Goal: Use online tool/utility: Utilize a website feature to perform a specific function

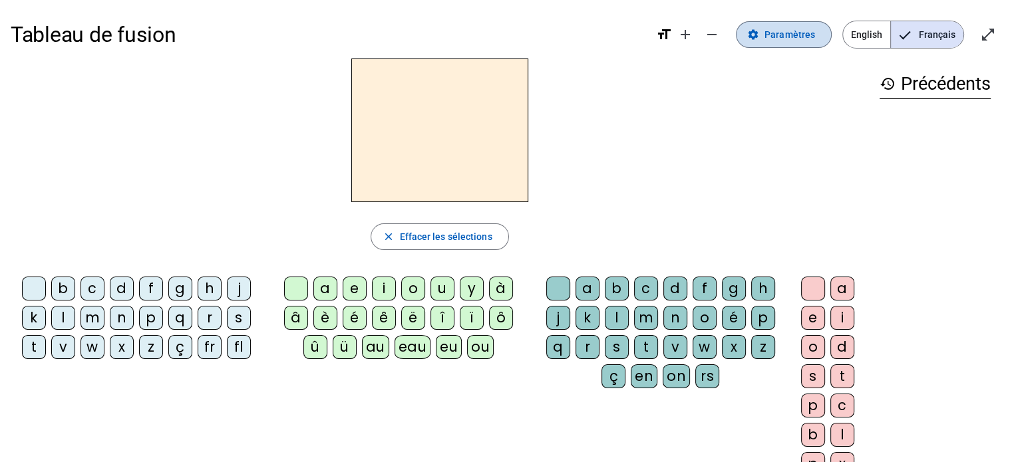
click at [809, 28] on span "Paramètres" at bounding box center [789, 35] width 51 height 16
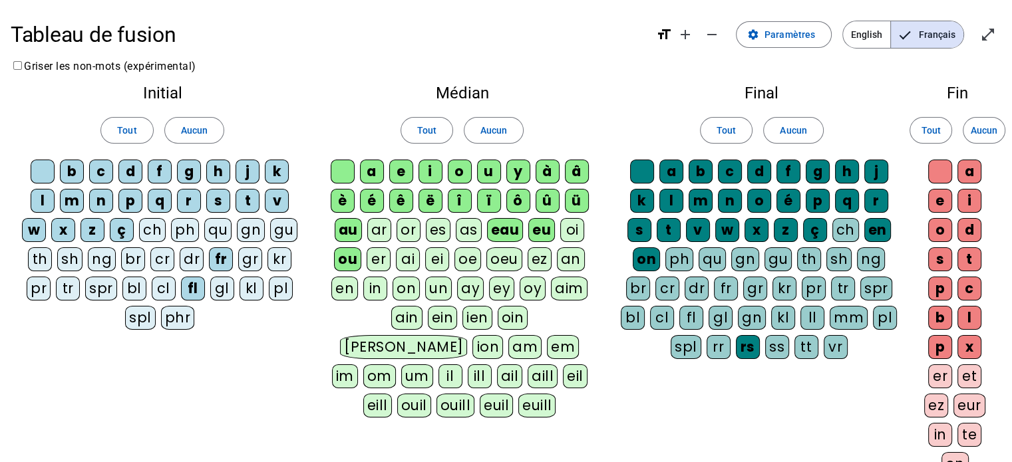
click at [408, 253] on div "ai" at bounding box center [408, 259] width 24 height 24
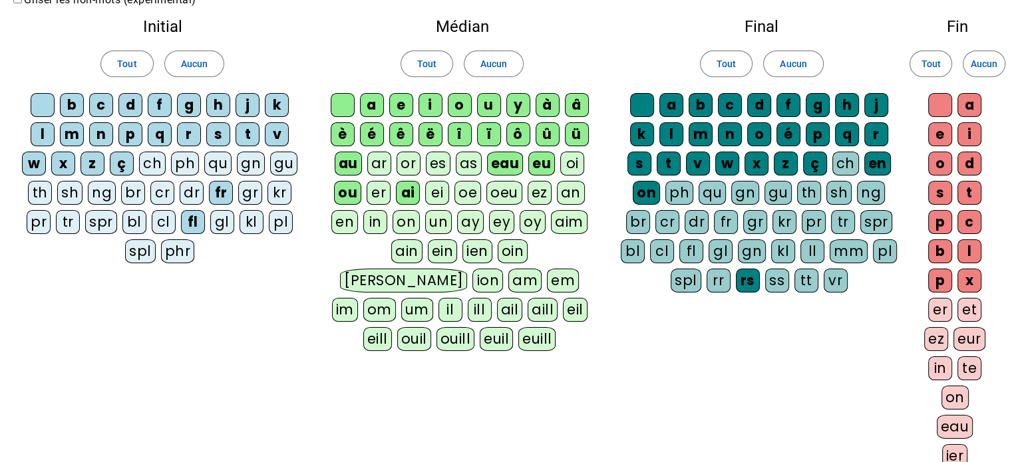
scroll to position [251, 0]
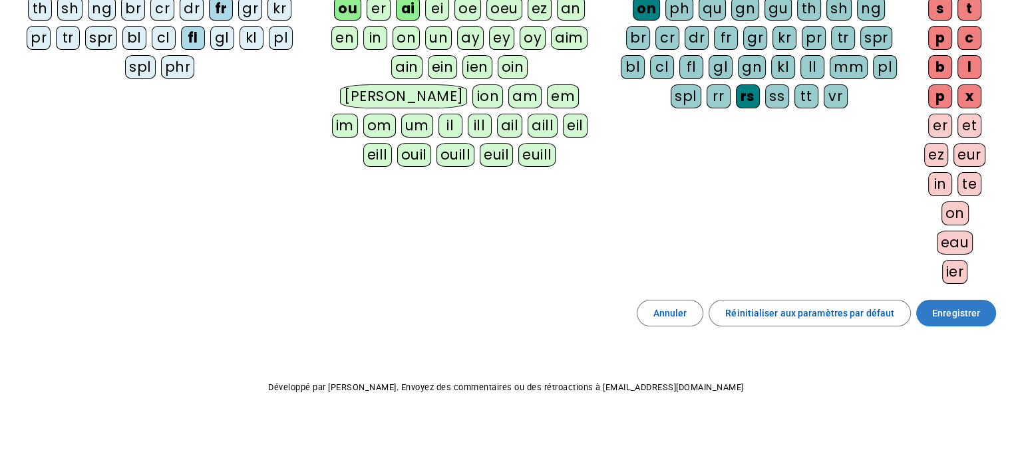
click at [961, 319] on span at bounding box center [956, 313] width 80 height 32
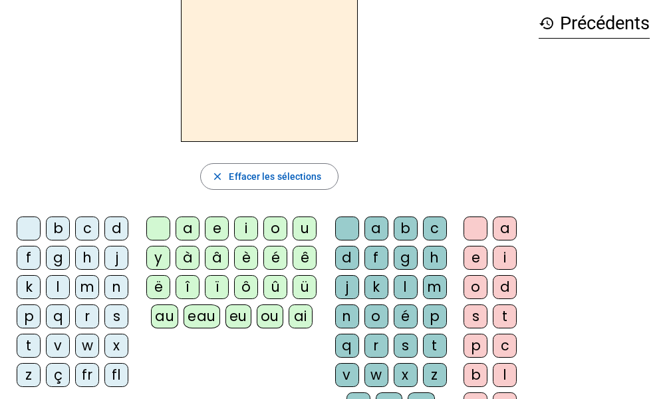
scroll to position [63, 0]
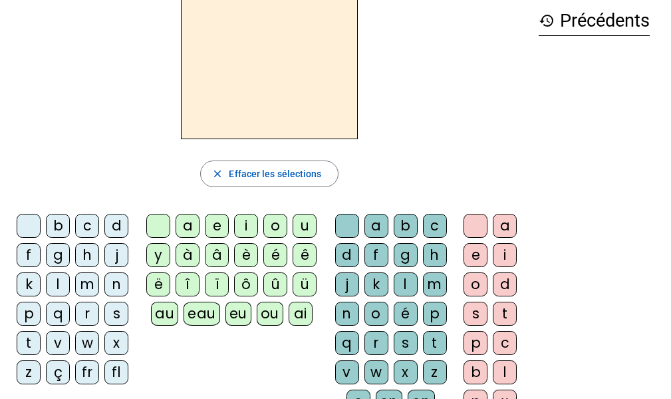
click at [17, 256] on div "f" at bounding box center [29, 255] width 24 height 24
click at [235, 319] on div "eu" at bounding box center [239, 313] width 26 height 24
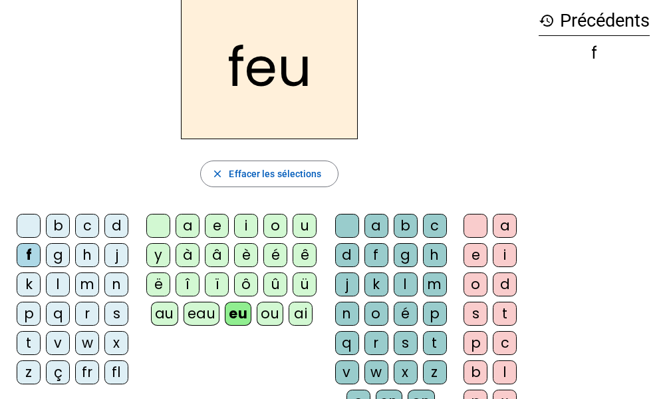
click at [32, 309] on div "p" at bounding box center [29, 313] width 24 height 24
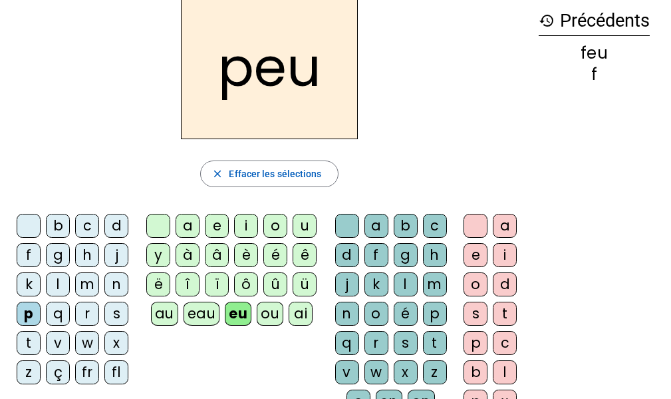
click at [121, 249] on div "j" at bounding box center [116, 255] width 24 height 24
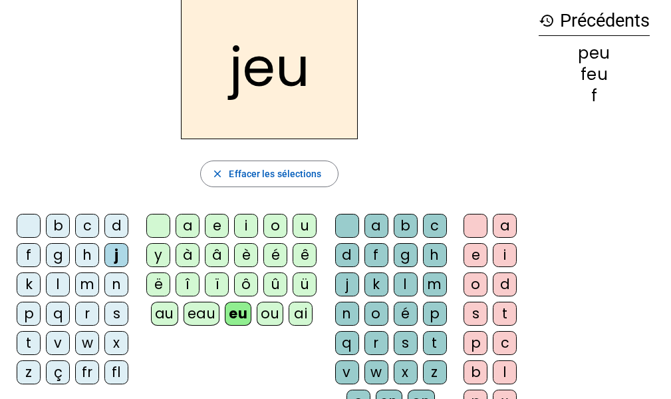
click at [213, 216] on div "e" at bounding box center [217, 226] width 24 height 24
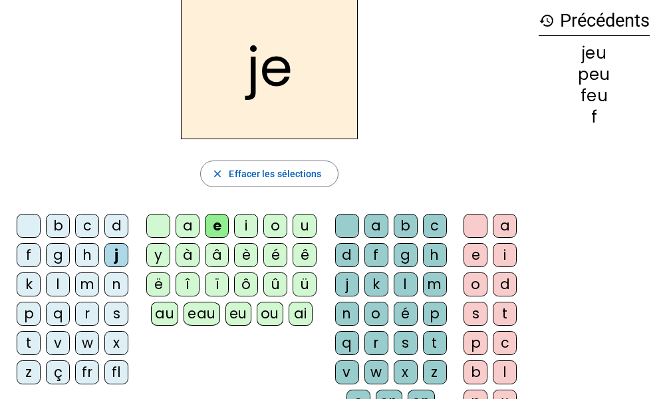
click at [112, 230] on div "d" at bounding box center [116, 226] width 24 height 24
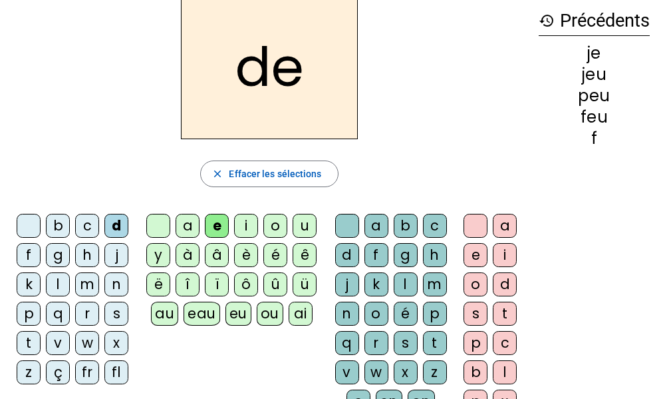
click at [118, 284] on div "n" at bounding box center [116, 284] width 24 height 24
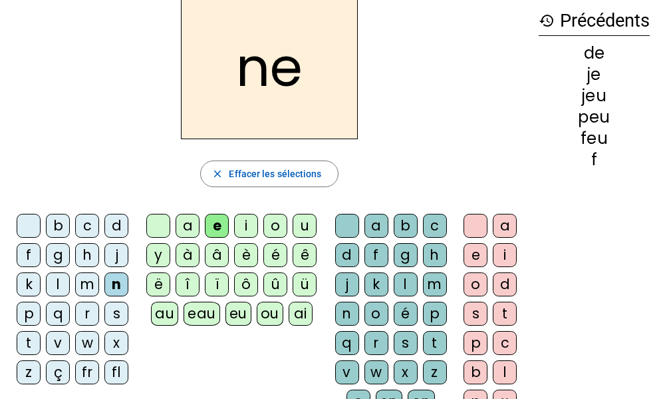
click at [118, 305] on div "s" at bounding box center [116, 313] width 24 height 24
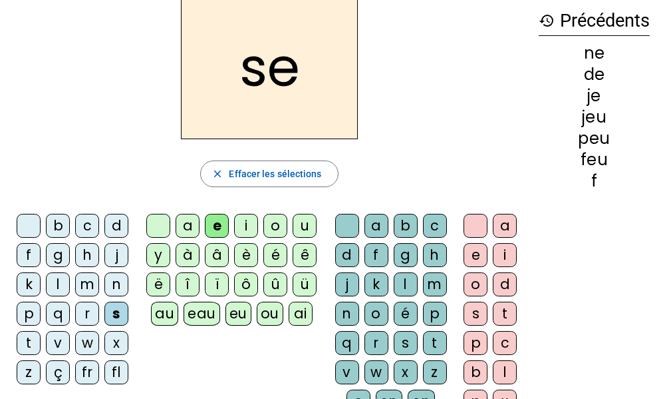
click at [396, 277] on div "l" at bounding box center [406, 284] width 24 height 24
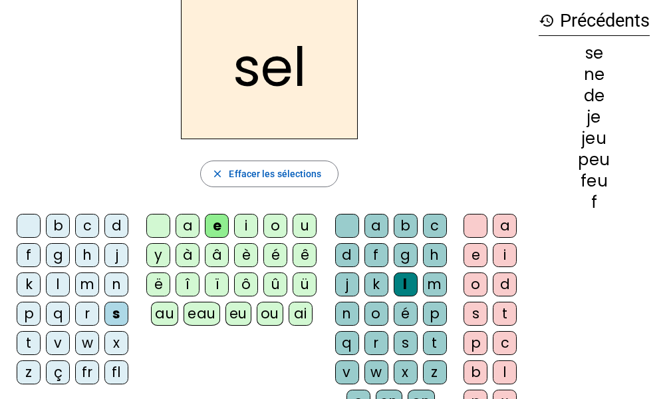
click at [26, 342] on div "t" at bounding box center [29, 343] width 24 height 24
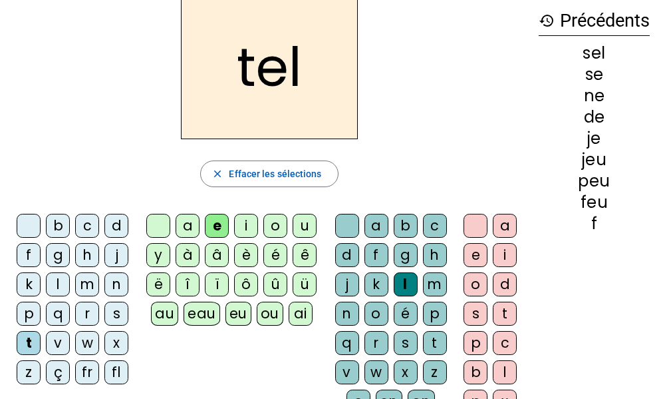
click at [57, 225] on div "b" at bounding box center [58, 226] width 24 height 24
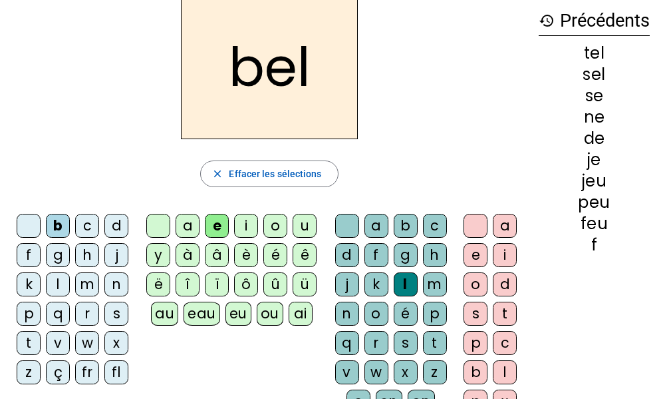
click at [184, 218] on div "a" at bounding box center [188, 226] width 24 height 24
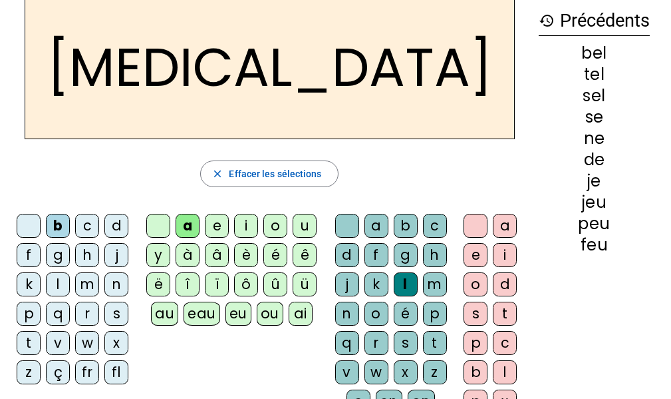
click at [438, 220] on div "c" at bounding box center [435, 226] width 24 height 24
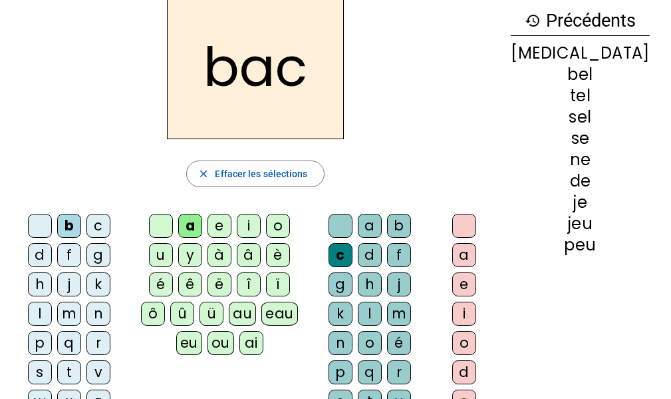
click at [387, 360] on div "r" at bounding box center [399, 372] width 24 height 24
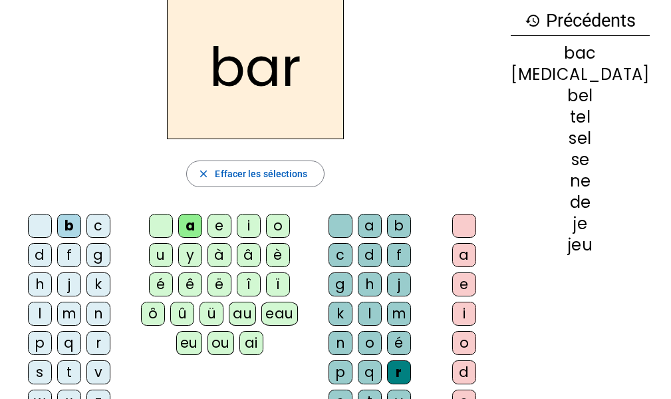
click at [28, 331] on div "p" at bounding box center [40, 343] width 24 height 24
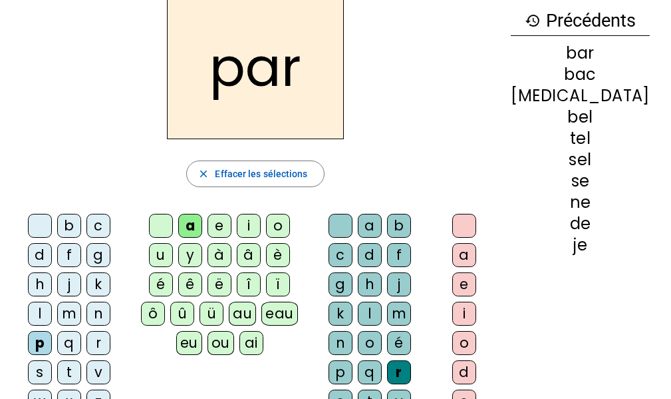
click at [173, 243] on div "u" at bounding box center [161, 255] width 24 height 24
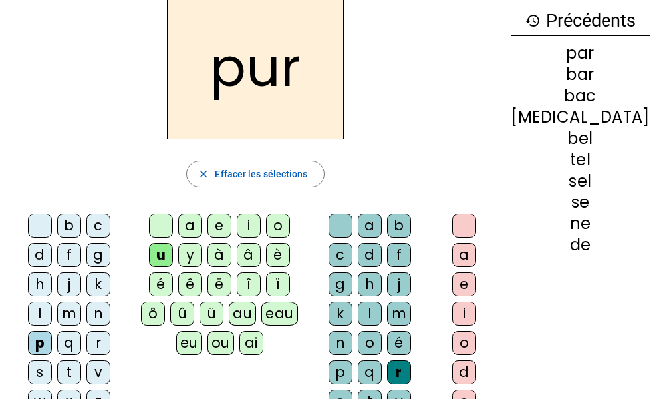
click at [52, 243] on div "d" at bounding box center [40, 255] width 24 height 24
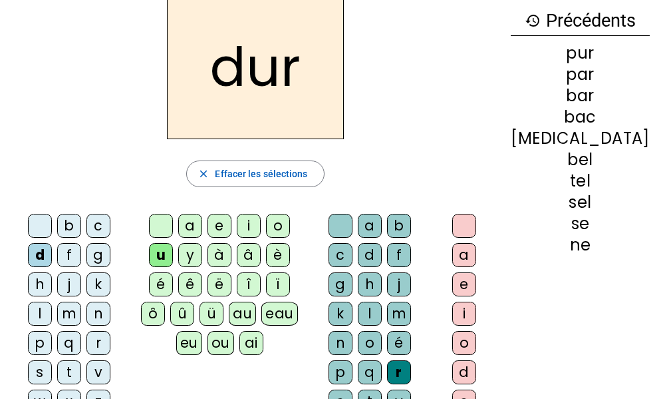
click at [81, 301] on div "m" at bounding box center [69, 313] width 24 height 24
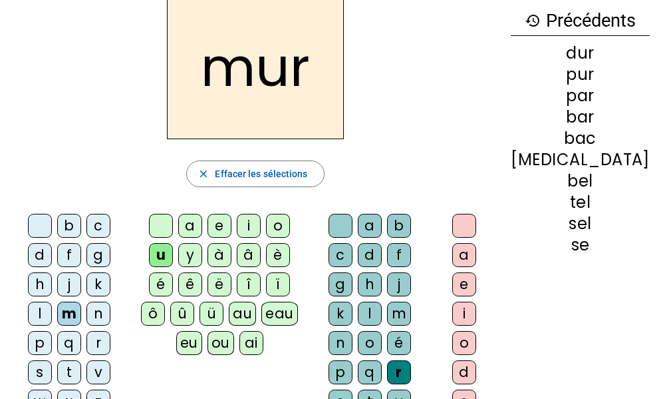
click at [213, 224] on div "e" at bounding box center [220, 226] width 24 height 24
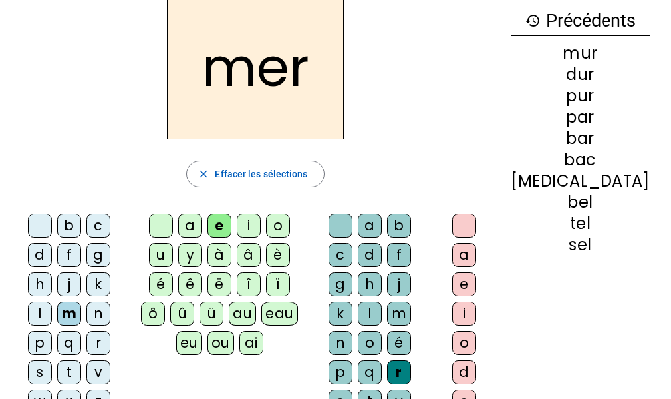
click at [86, 360] on div "v" at bounding box center [98, 372] width 24 height 24
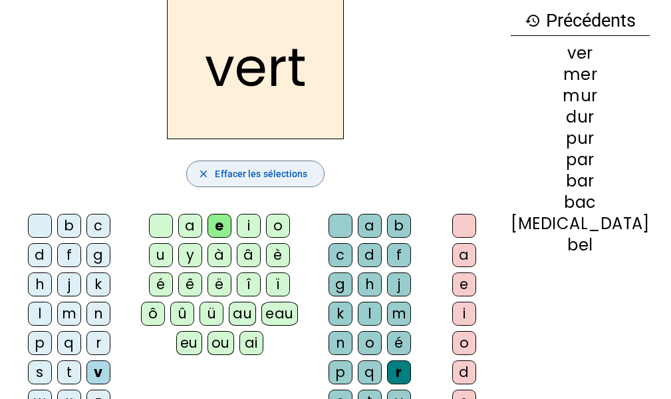
click at [260, 175] on span "Effacer les sélections" at bounding box center [261, 174] width 92 height 16
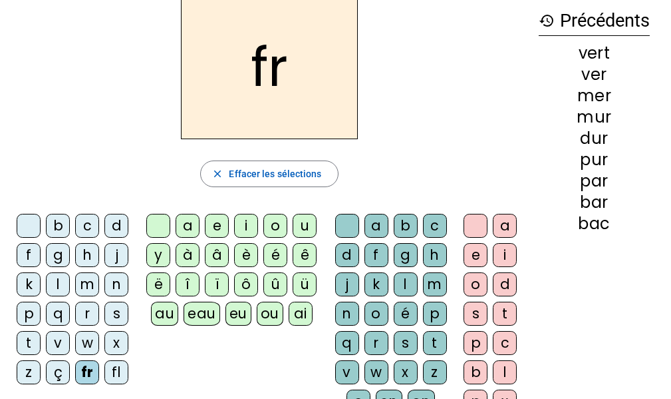
click at [302, 319] on div "ai" at bounding box center [301, 313] width 24 height 24
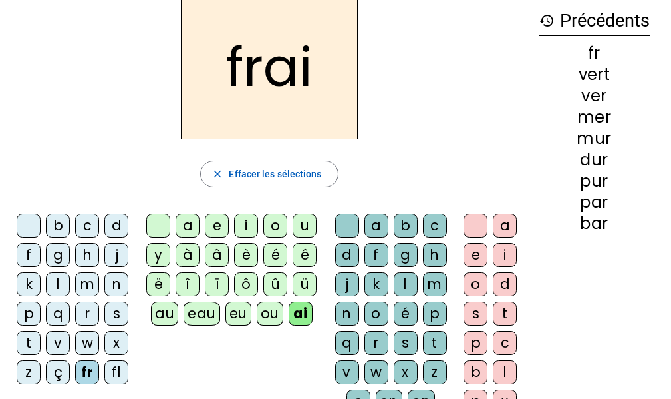
click at [405, 342] on div "s" at bounding box center [406, 343] width 24 height 24
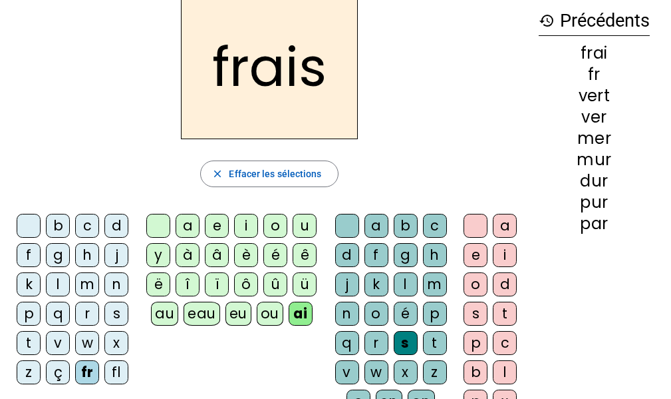
click at [31, 255] on div "f" at bounding box center [29, 255] width 24 height 24
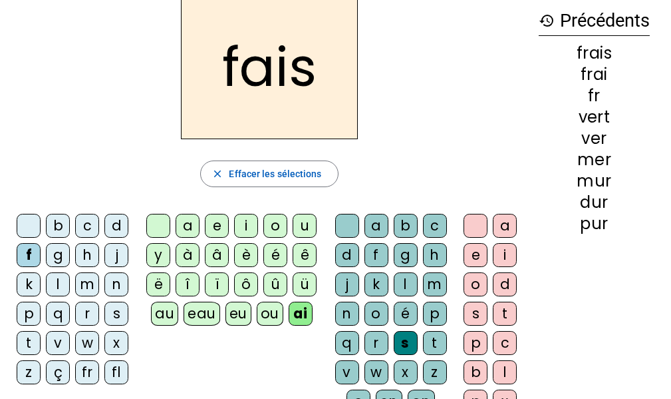
click at [446, 345] on div "t" at bounding box center [435, 343] width 24 height 24
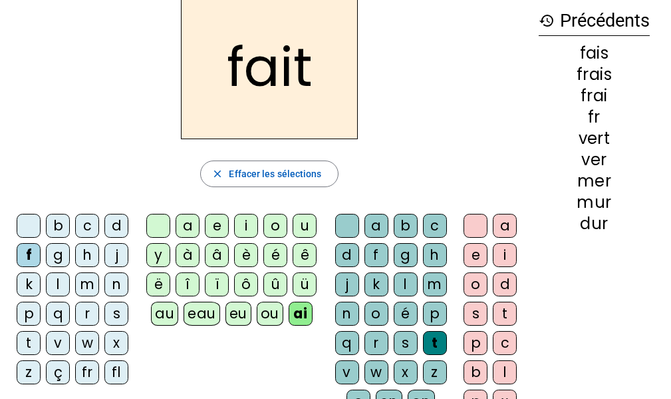
click at [57, 289] on div "l" at bounding box center [58, 284] width 24 height 24
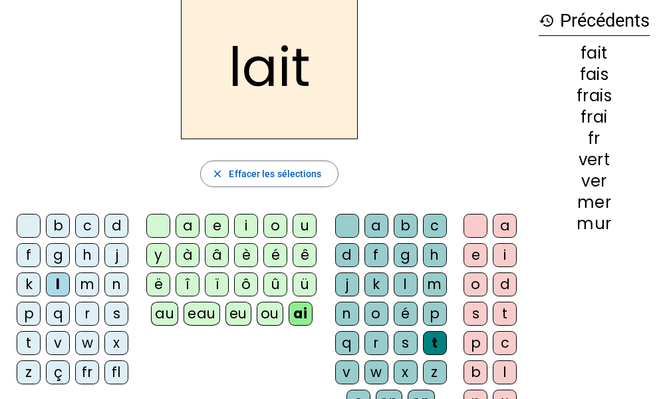
click at [108, 310] on div "s" at bounding box center [116, 313] width 24 height 24
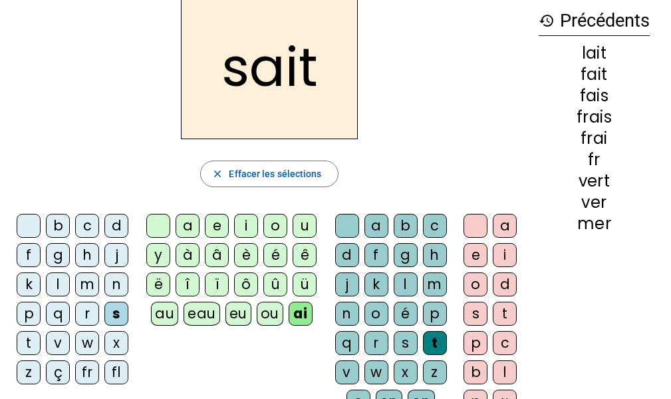
click at [29, 341] on div "t" at bounding box center [29, 343] width 24 height 24
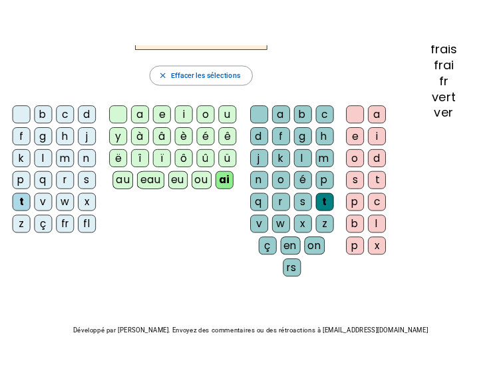
scroll to position [0, 0]
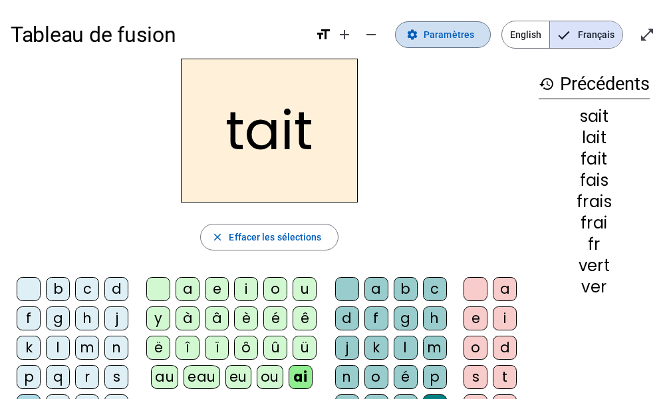
click at [458, 35] on span "Paramètres" at bounding box center [449, 35] width 51 height 16
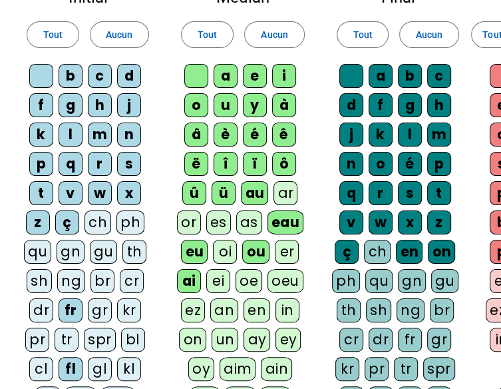
scroll to position [200, 0]
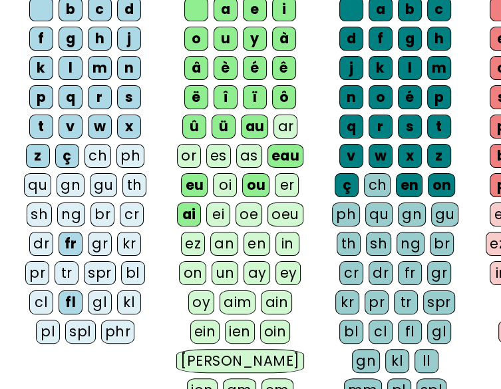
click at [67, 271] on div "tr" at bounding box center [67, 273] width 24 height 24
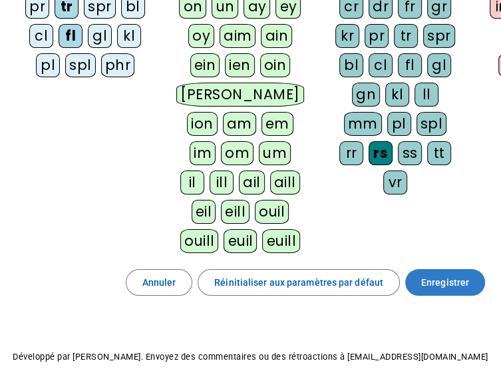
click at [448, 283] on span "Enregistrer" at bounding box center [445, 282] width 48 height 16
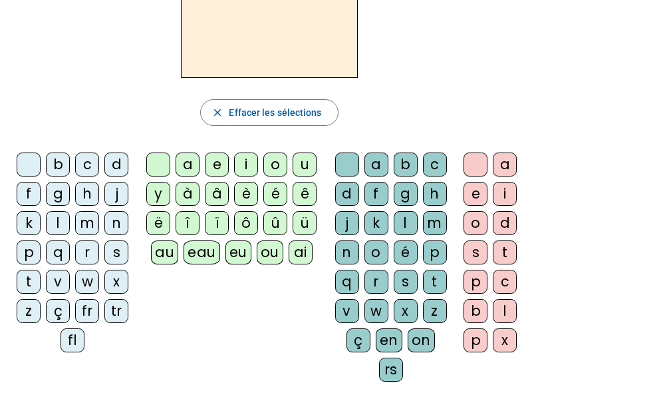
scroll to position [58, 0]
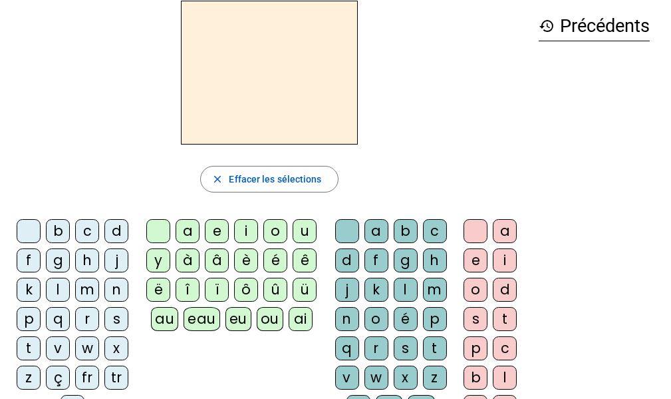
drag, startPoint x: 19, startPoint y: 349, endPoint x: 31, endPoint y: 343, distance: 13.4
click at [19, 349] on div "t" at bounding box center [29, 348] width 24 height 24
click at [293, 315] on div "ai" at bounding box center [301, 319] width 24 height 24
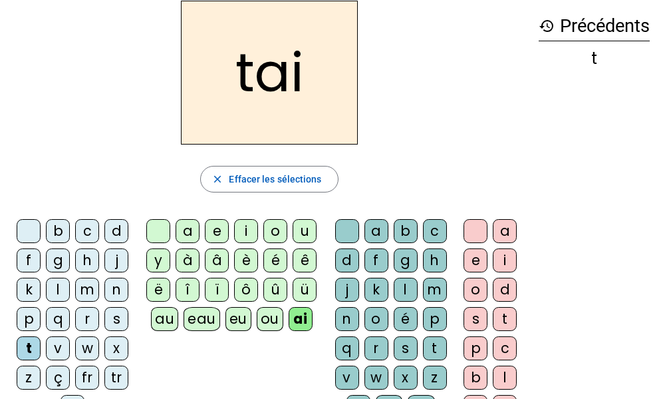
click at [435, 347] on div "t" at bounding box center [435, 348] width 24 height 24
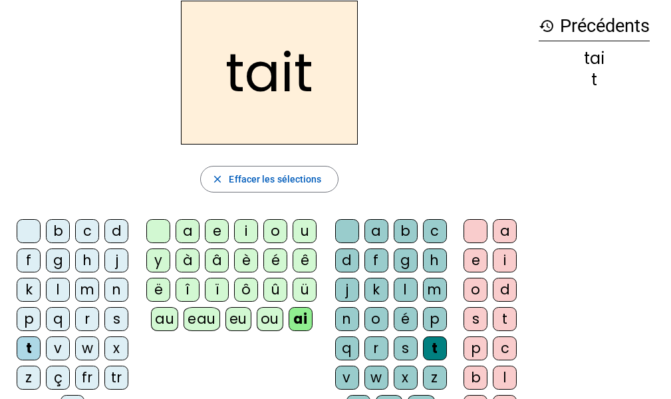
click at [114, 377] on div "tr" at bounding box center [116, 377] width 24 height 24
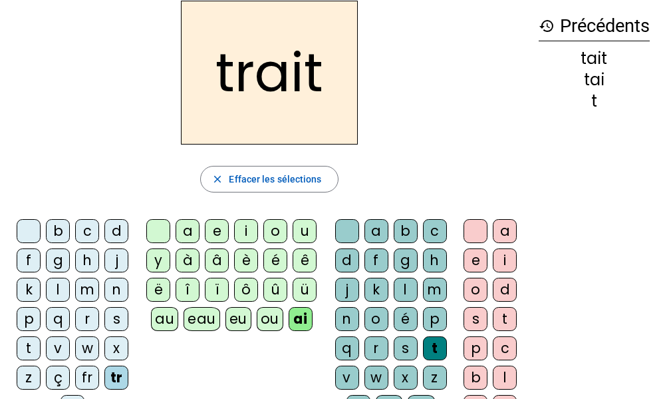
scroll to position [124, 0]
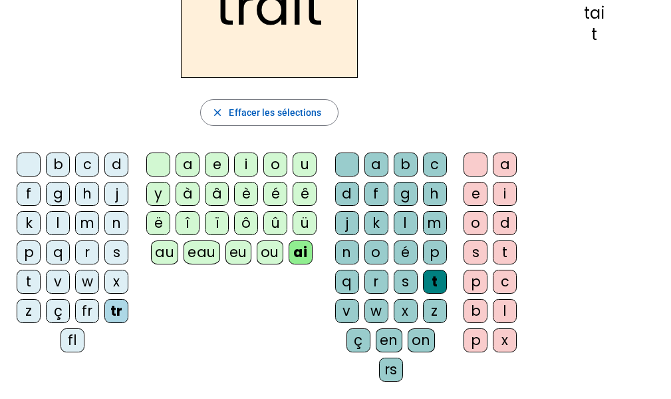
click at [470, 197] on div "e" at bounding box center [476, 194] width 24 height 24
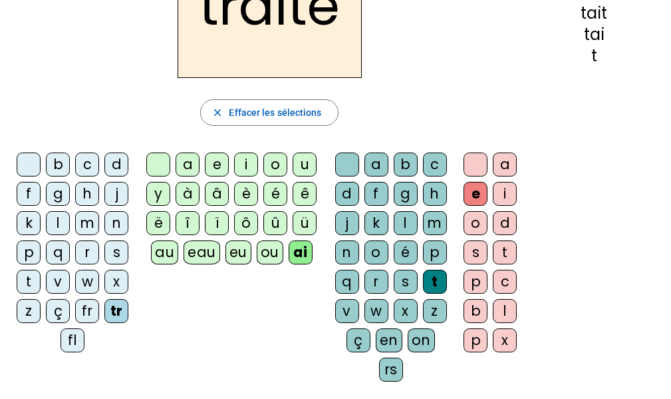
scroll to position [0, 0]
